Goal: Obtain resource: Obtain resource

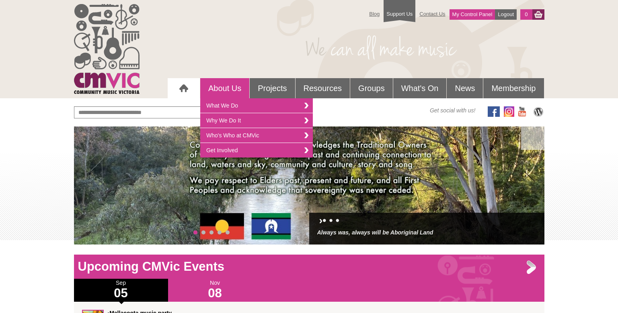
click at [229, 89] on link "About Us" at bounding box center [224, 88] width 49 height 20
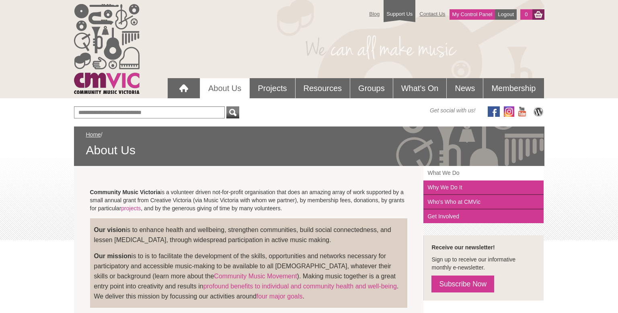
click at [460, 173] on link "What We Do" at bounding box center [484, 173] width 120 height 14
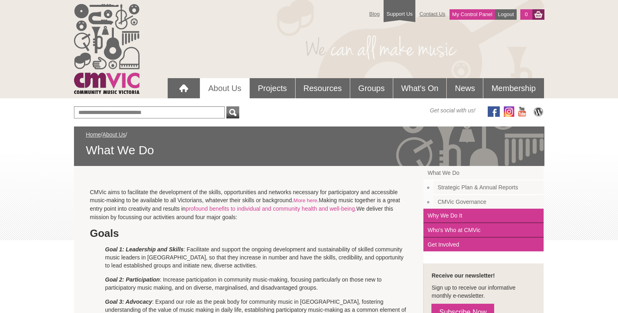
click at [460, 186] on link "Strategic Plan & Annual Reports" at bounding box center [489, 187] width 110 height 14
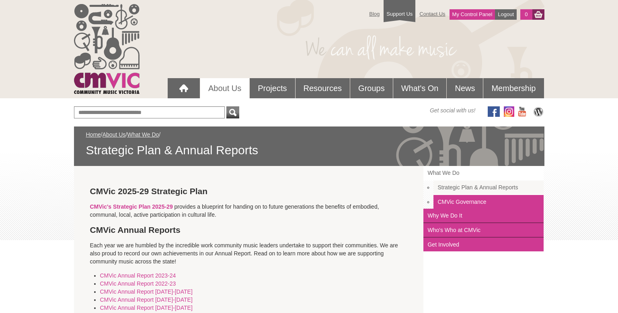
click at [439, 173] on link "What We Do" at bounding box center [484, 173] width 120 height 14
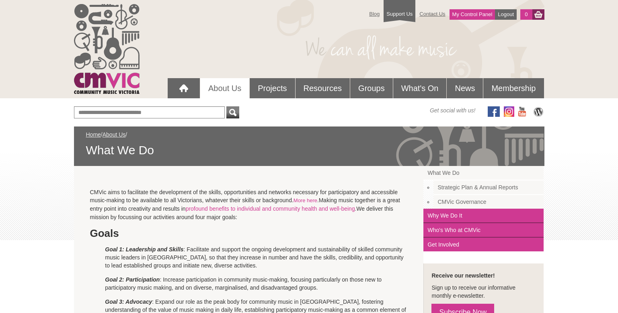
click at [453, 188] on link "Strategic Plan & Annual Reports" at bounding box center [489, 187] width 110 height 14
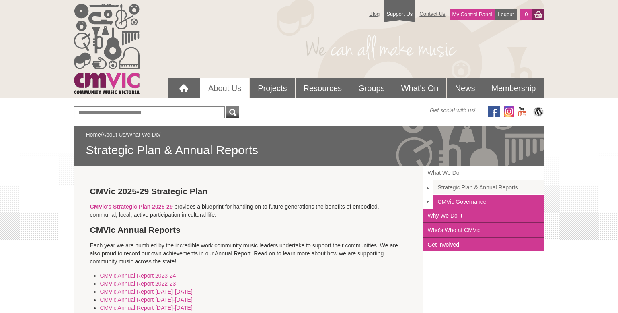
click at [435, 174] on link "What We Do" at bounding box center [484, 173] width 120 height 14
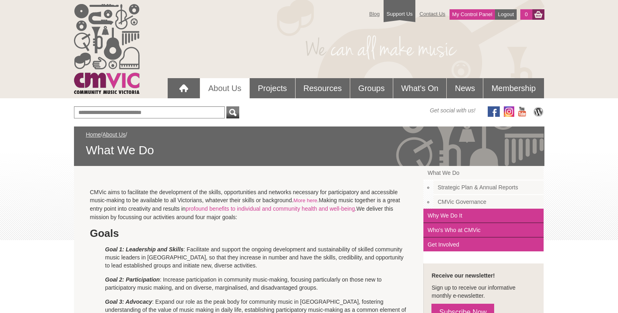
click at [461, 189] on link "Strategic Plan & Annual Reports" at bounding box center [489, 187] width 110 height 14
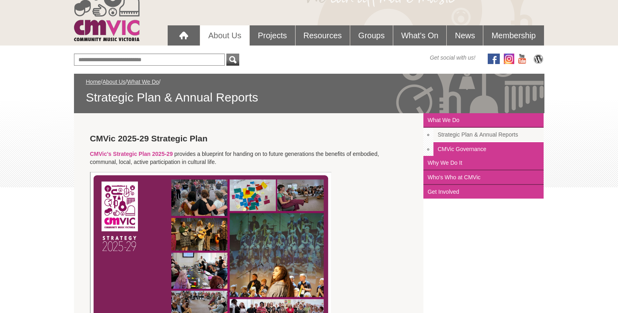
scroll to position [64, 0]
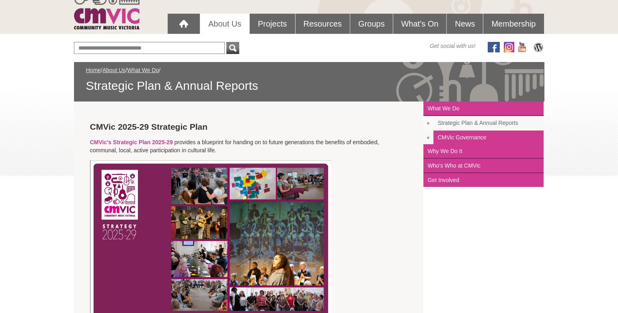
click at [185, 218] on img at bounding box center [210, 245] width 241 height 171
click at [186, 267] on img at bounding box center [210, 245] width 241 height 171
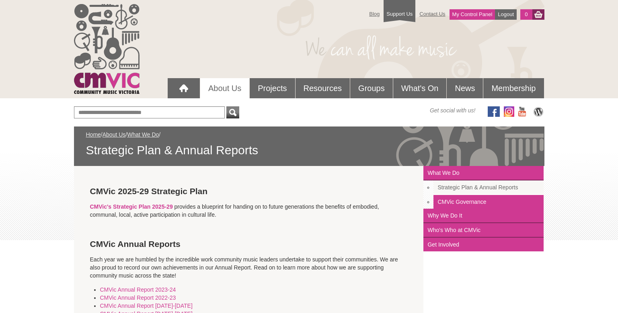
scroll to position [64, 0]
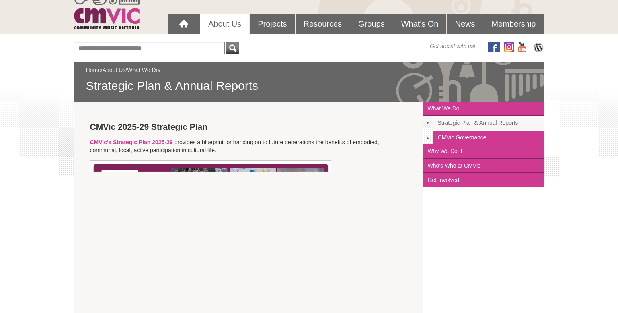
click at [219, 204] on img at bounding box center [210, 245] width 241 height 171
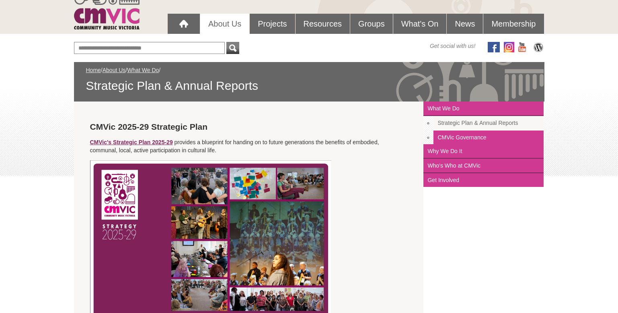
click at [142, 142] on link "CMVic's Strategic Plan 2025-29" at bounding box center [131, 142] width 83 height 6
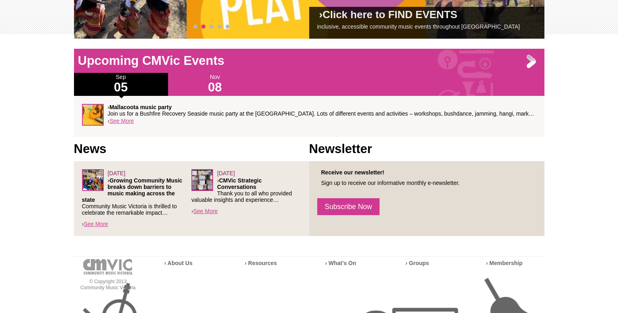
scroll to position [206, 0]
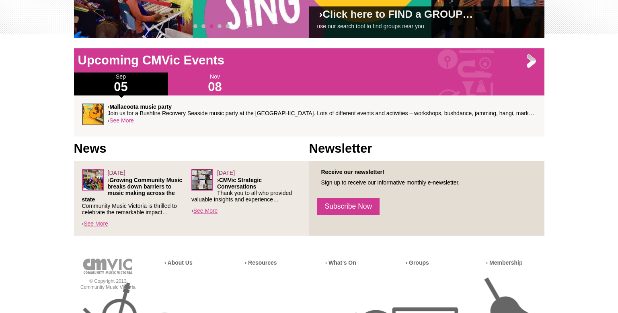
click at [97, 115] on img at bounding box center [93, 114] width 22 height 22
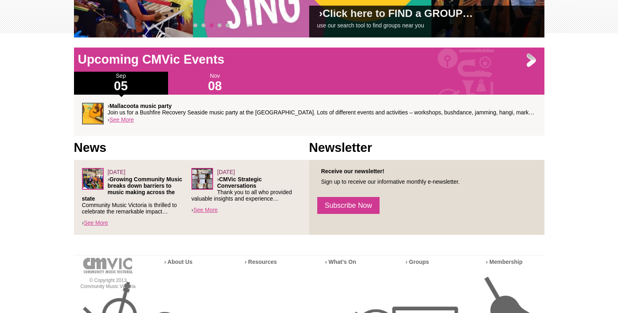
scroll to position [207, 0]
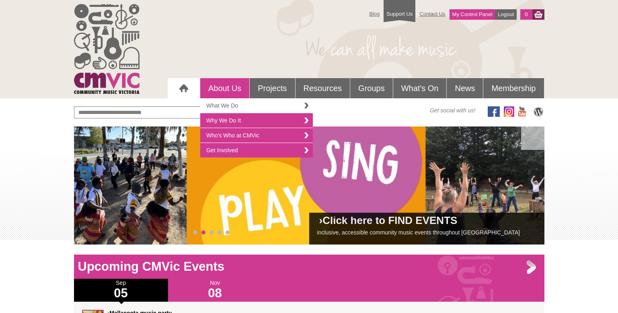
click at [232, 104] on link "What We Do" at bounding box center [256, 105] width 113 height 15
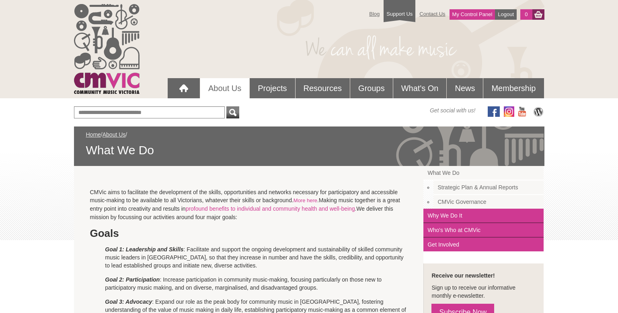
click at [492, 187] on link "Strategic Plan & Annual Reports" at bounding box center [489, 187] width 110 height 14
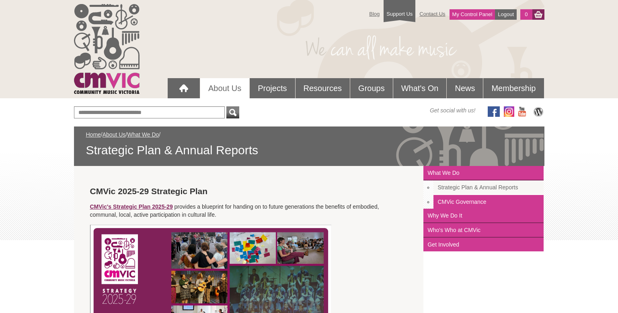
click at [160, 206] on link "CMVic's Strategic Plan 2025-29" at bounding box center [131, 206] width 83 height 6
